Goal: Task Accomplishment & Management: Use online tool/utility

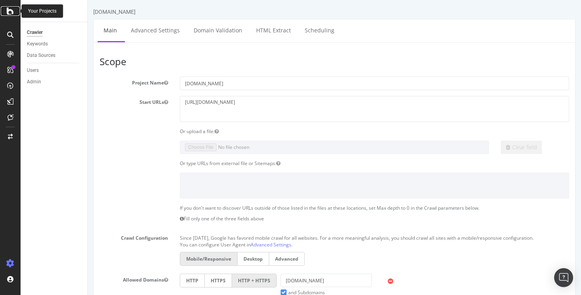
click at [11, 13] on icon at bounding box center [10, 10] width 7 height 9
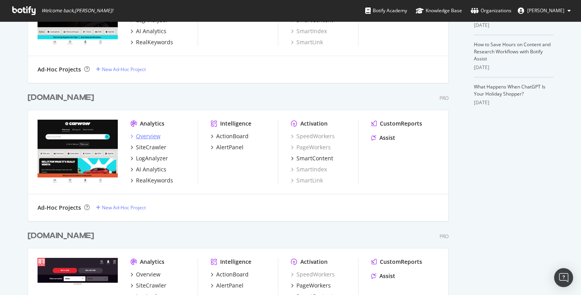
scroll to position [318, 0]
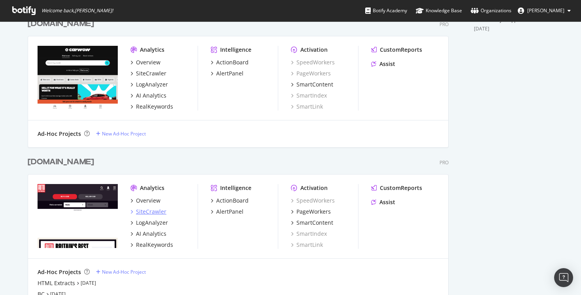
click at [151, 209] on div "SiteCrawler" at bounding box center [151, 212] width 30 height 8
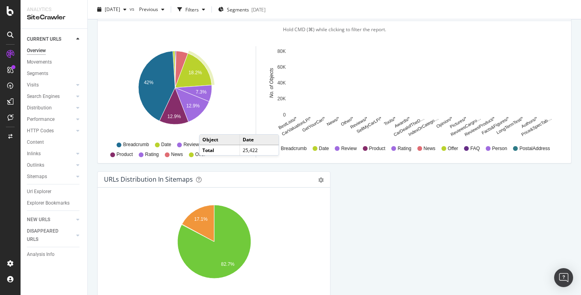
scroll to position [851, 0]
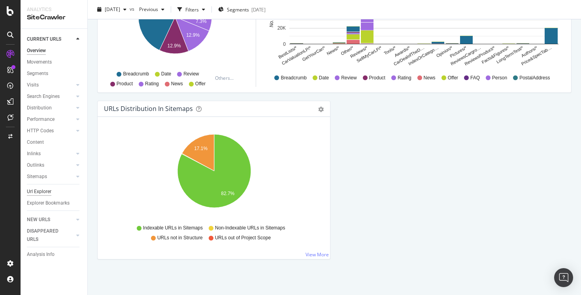
click at [49, 193] on div "Url Explorer" at bounding box center [39, 192] width 25 height 8
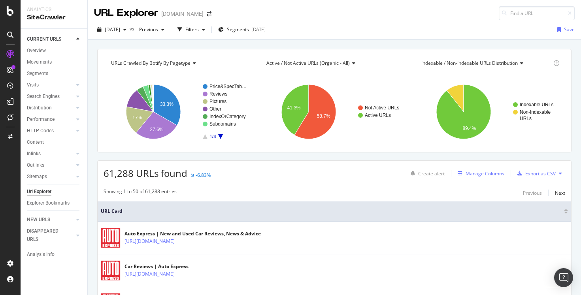
click at [483, 176] on div "Manage Columns" at bounding box center [485, 173] width 39 height 7
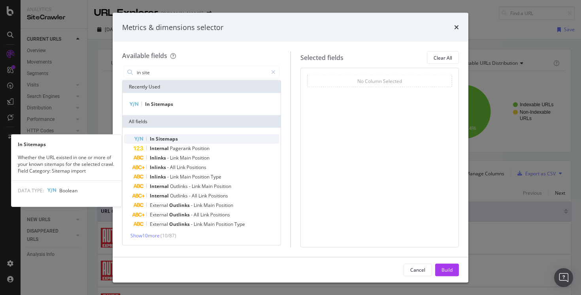
type input "in site"
click at [176, 138] on span "Sitemaps" at bounding box center [167, 139] width 22 height 7
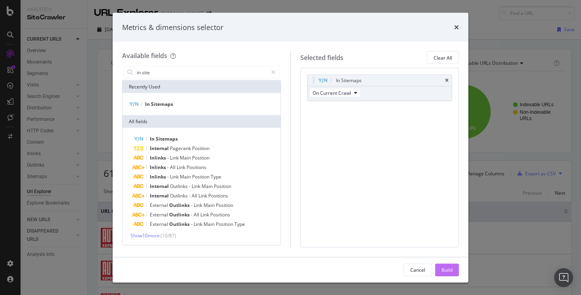
click at [451, 266] on div "Build" at bounding box center [446, 270] width 11 height 12
